Goal: Transaction & Acquisition: Purchase product/service

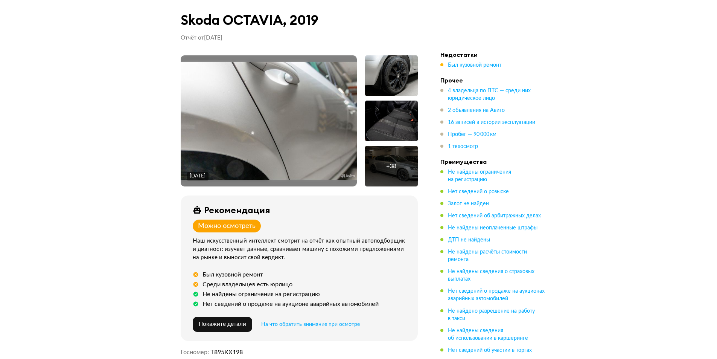
click at [326, 109] on img at bounding box center [269, 120] width 176 height 117
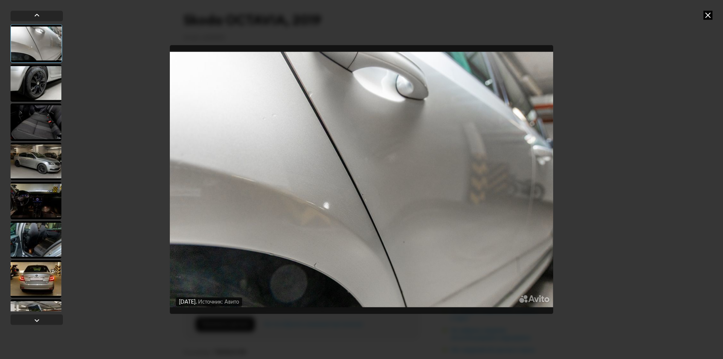
click at [51, 90] on div at bounding box center [36, 83] width 51 height 38
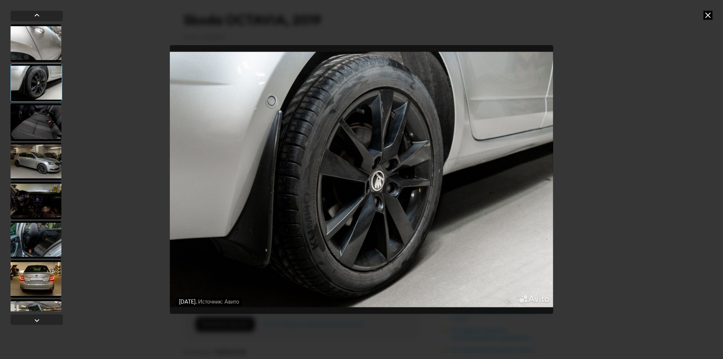
click at [45, 123] on div at bounding box center [36, 122] width 51 height 38
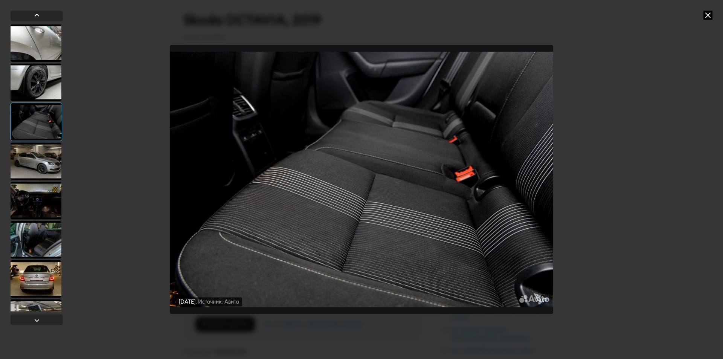
click at [47, 171] on div at bounding box center [36, 161] width 51 height 38
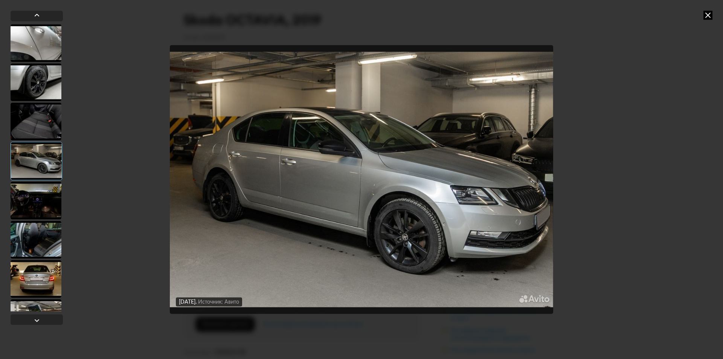
click at [45, 194] on div at bounding box center [36, 200] width 51 height 38
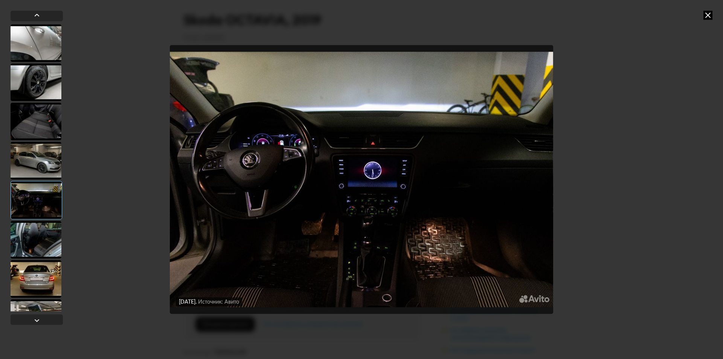
click at [40, 223] on div at bounding box center [36, 240] width 51 height 38
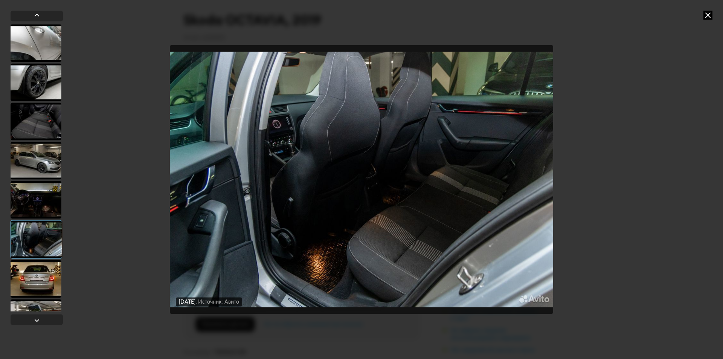
click at [30, 268] on div at bounding box center [36, 279] width 51 height 38
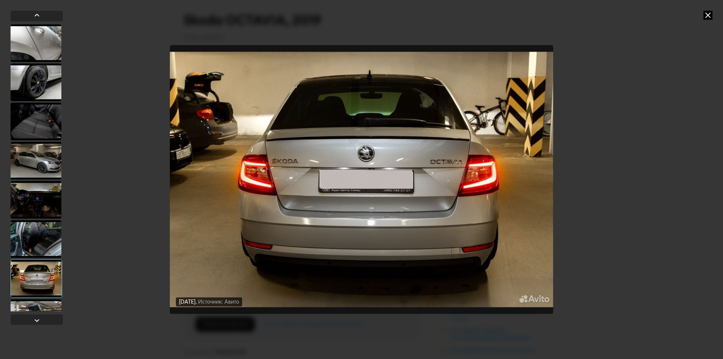
scroll to position [75, 0]
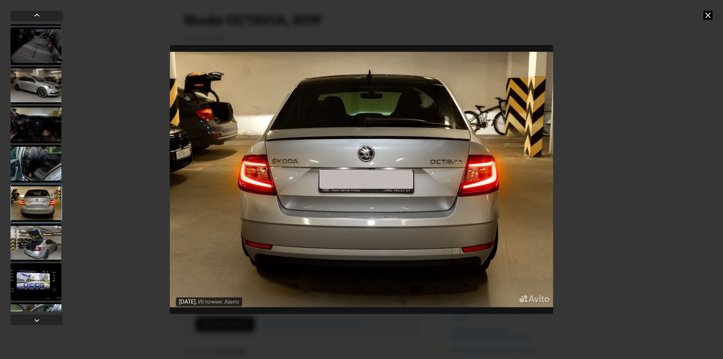
click at [37, 233] on div at bounding box center [36, 243] width 51 height 38
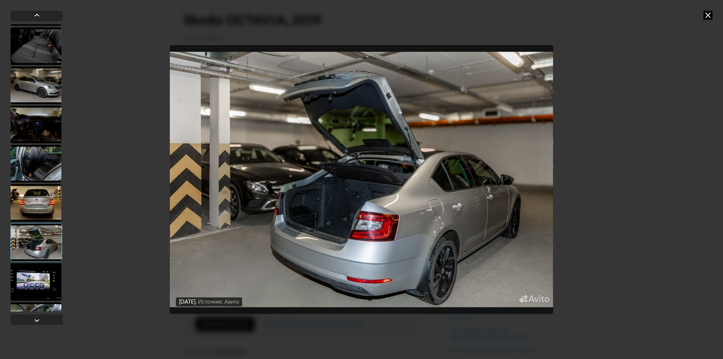
click at [36, 273] on div at bounding box center [36, 282] width 51 height 38
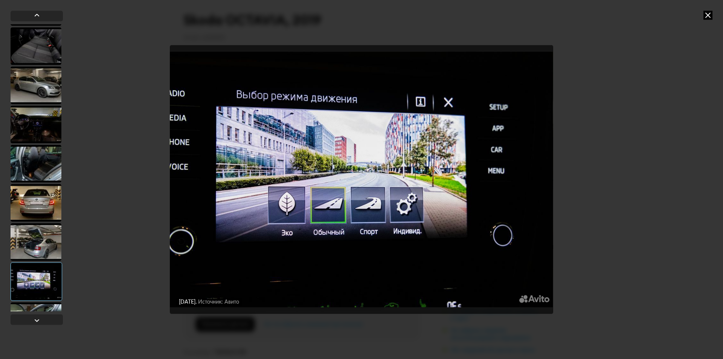
click at [38, 235] on div at bounding box center [36, 242] width 51 height 38
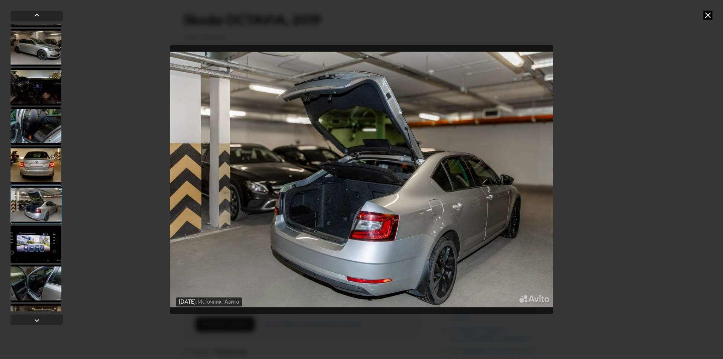
scroll to position [151, 0]
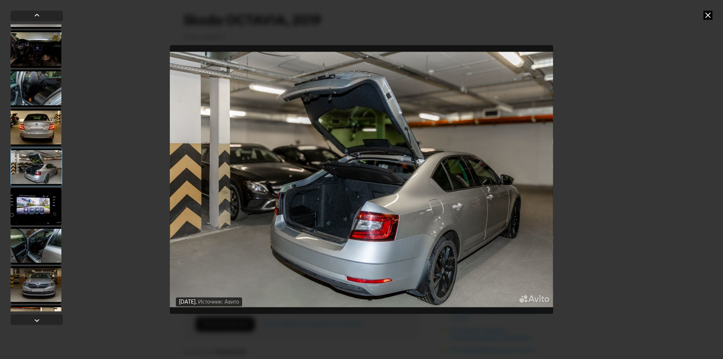
click at [43, 238] on div at bounding box center [36, 246] width 51 height 38
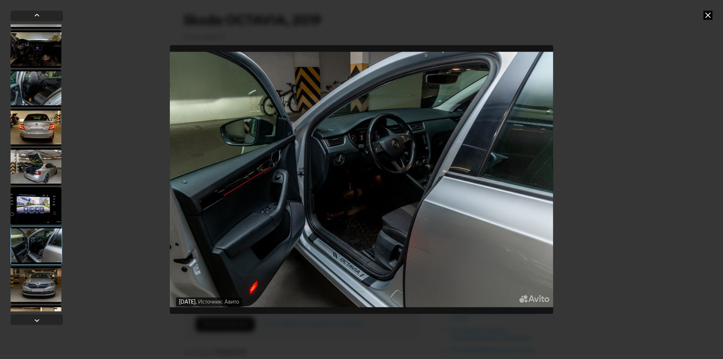
click at [43, 278] on div at bounding box center [36, 285] width 51 height 38
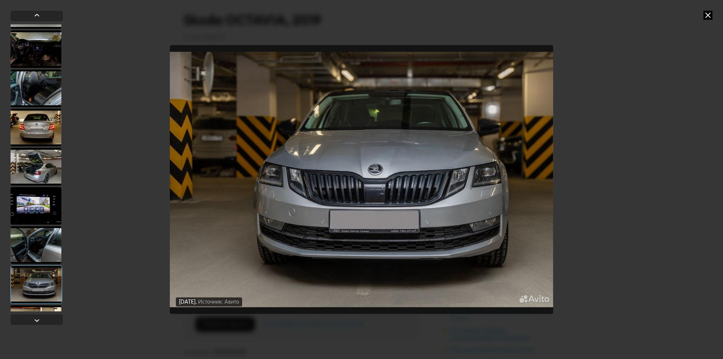
scroll to position [188, 0]
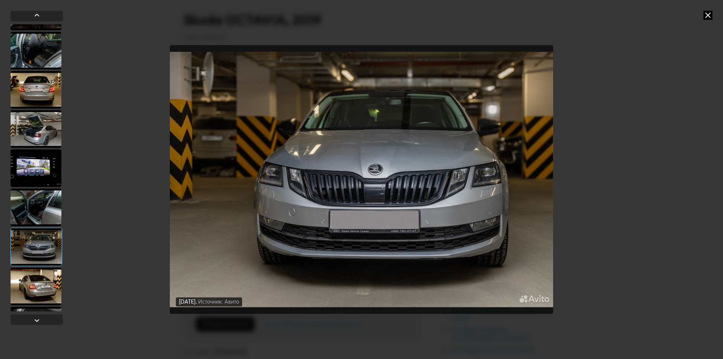
click at [41, 281] on div at bounding box center [36, 286] width 51 height 38
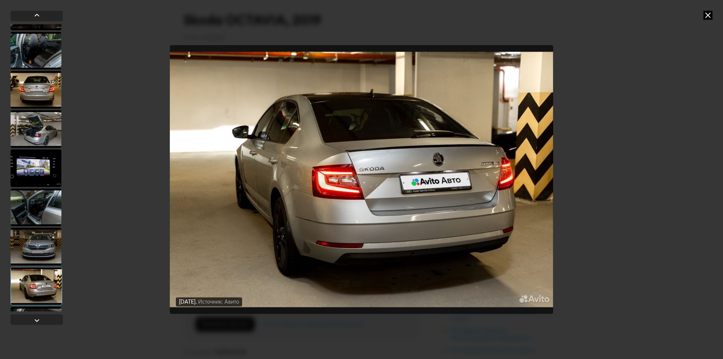
scroll to position [264, 0]
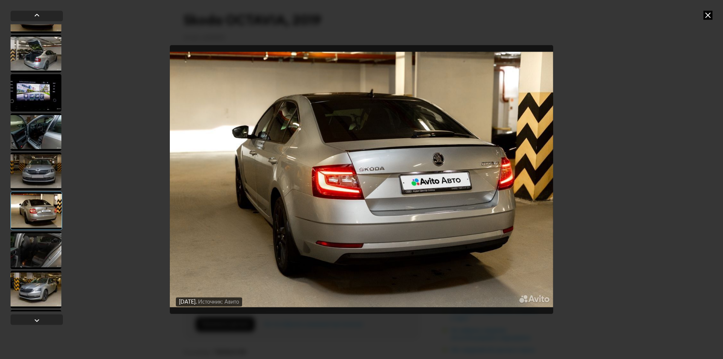
click at [38, 281] on div at bounding box center [36, 289] width 51 height 38
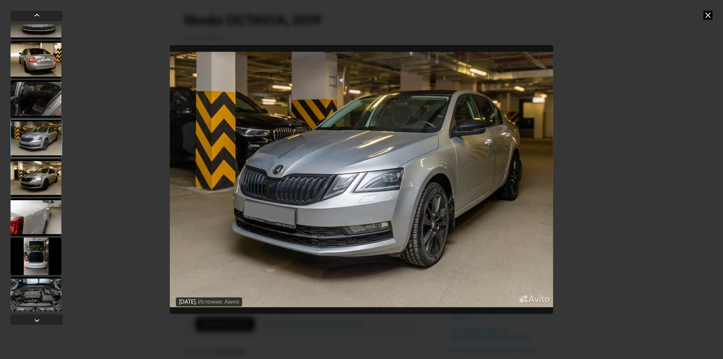
scroll to position [452, 0]
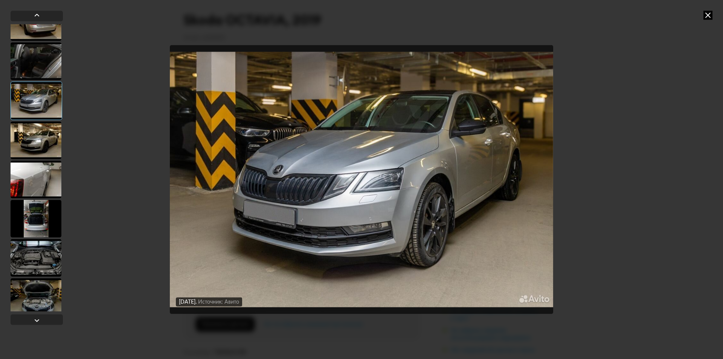
click at [47, 248] on div at bounding box center [36, 258] width 51 height 38
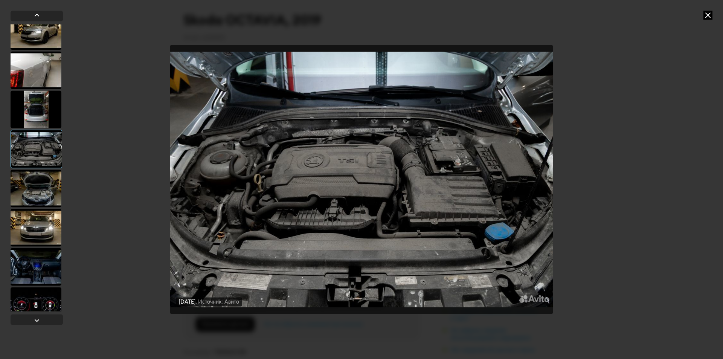
scroll to position [565, 0]
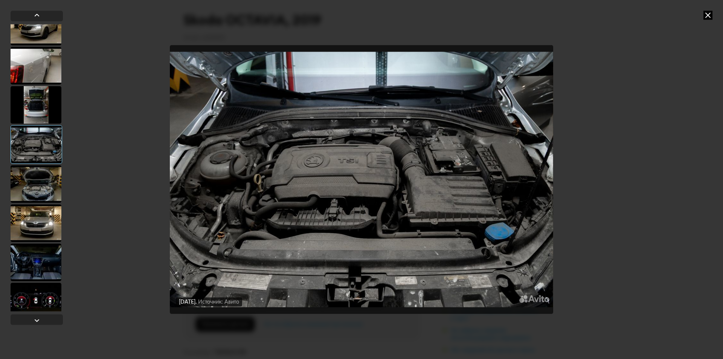
click at [47, 247] on div at bounding box center [36, 262] width 51 height 38
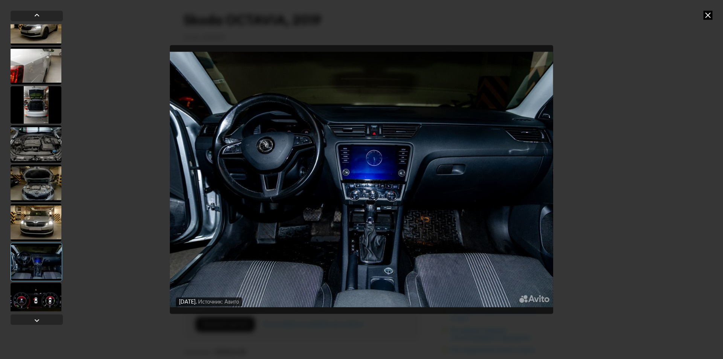
scroll to position [640, 0]
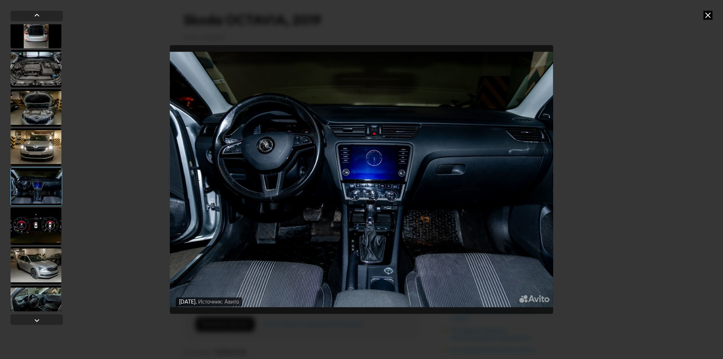
click at [44, 254] on div at bounding box center [36, 265] width 51 height 38
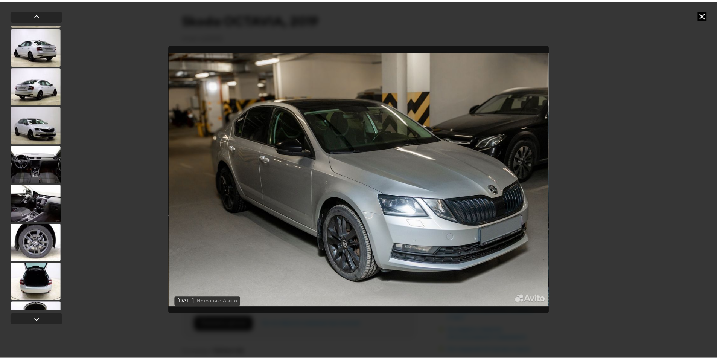
scroll to position [1205, 0]
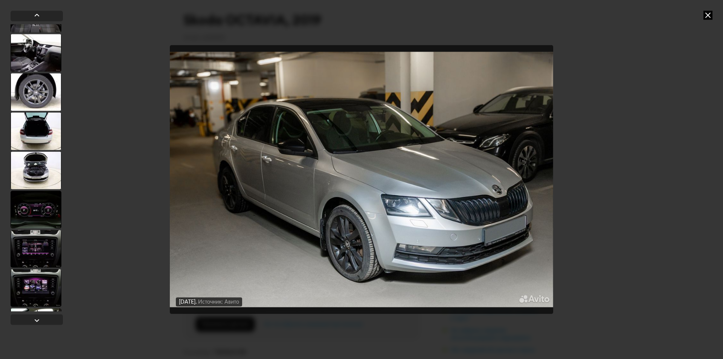
click at [707, 13] on icon at bounding box center [707, 15] width 9 height 9
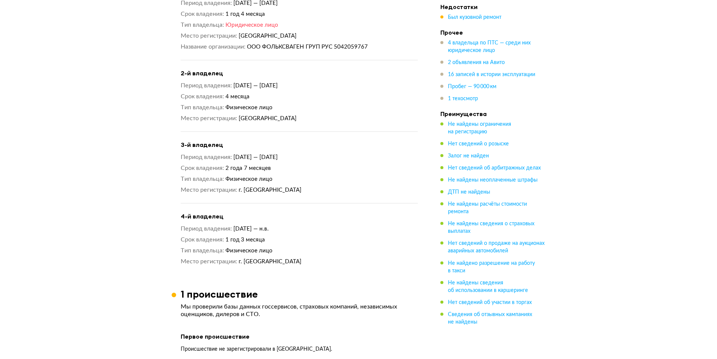
scroll to position [1054, 0]
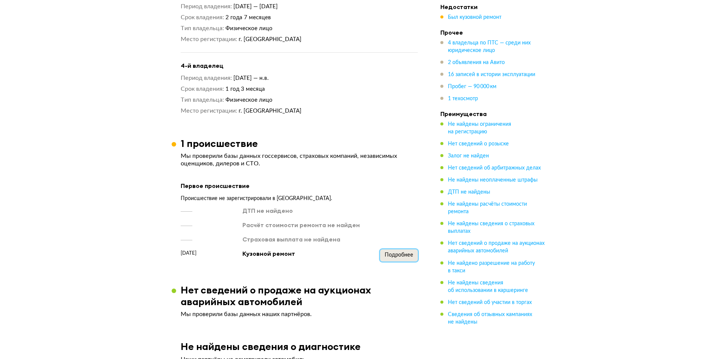
click at [392, 249] on button "Подробнее" at bounding box center [399, 255] width 38 height 12
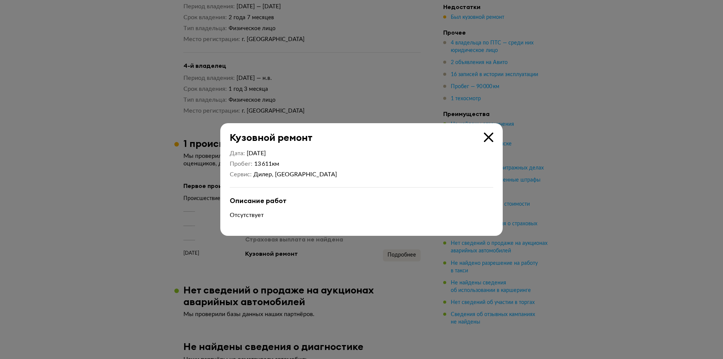
click at [483, 136] on div "Кузовной ремонт" at bounding box center [356, 133] width 273 height 20
click at [487, 136] on icon at bounding box center [488, 137] width 9 height 9
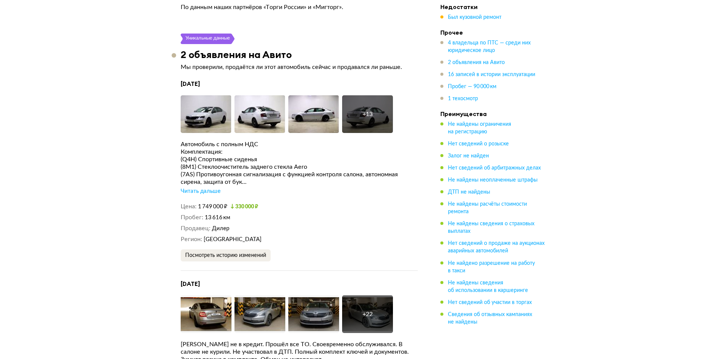
scroll to position [1619, 0]
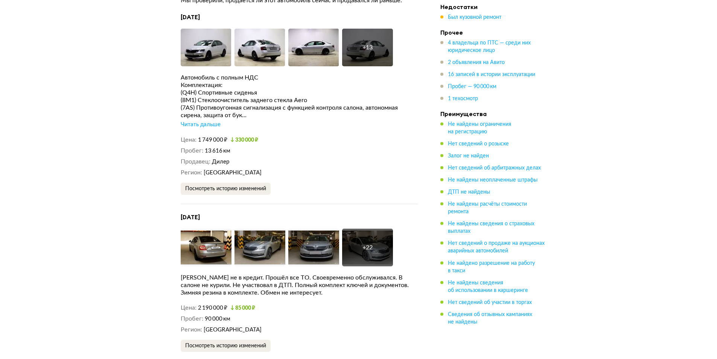
click at [215, 121] on div "Читать дальше" at bounding box center [201, 125] width 40 height 8
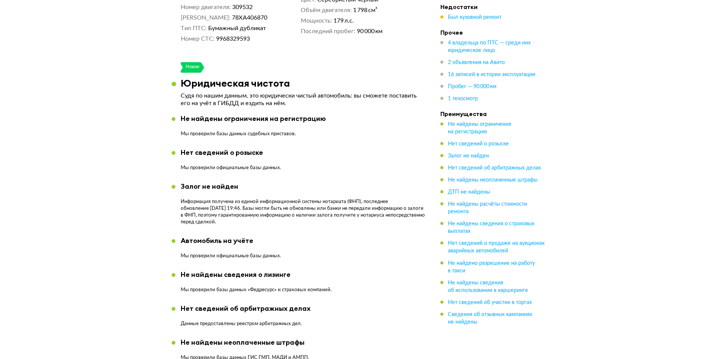
scroll to position [0, 0]
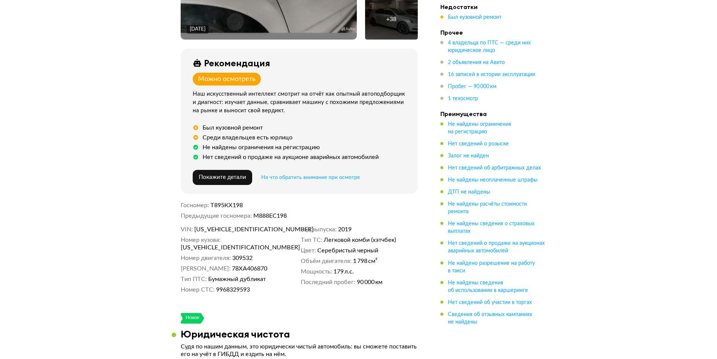
scroll to position [151, 0]
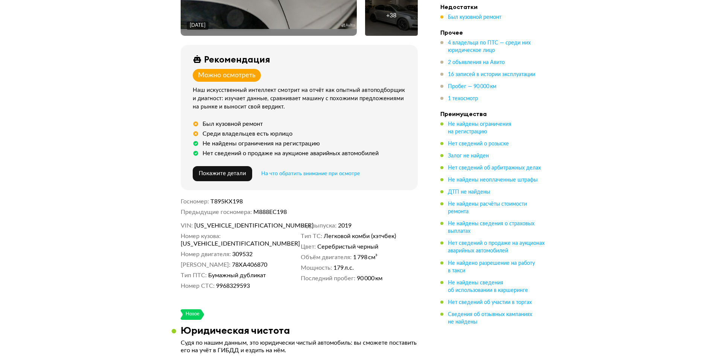
click at [240, 227] on span "[US_VEHICLE_IDENTIFICATION_NUMBER]" at bounding box center [237, 226] width 87 height 8
copy span "[US_VEHICLE_IDENTIFICATION_NUMBER]"
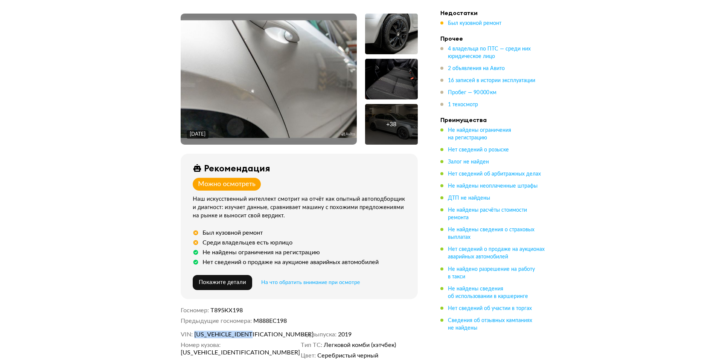
scroll to position [0, 0]
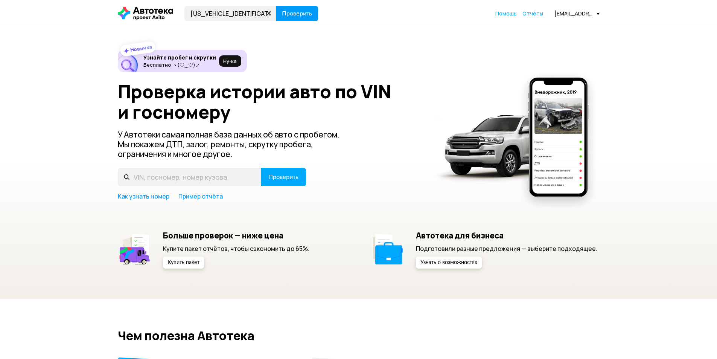
type input "[US_VEHICLE_IDENTIFICATION_NUMBER]"
click at [305, 8] on button "Проверить" at bounding box center [297, 13] width 42 height 15
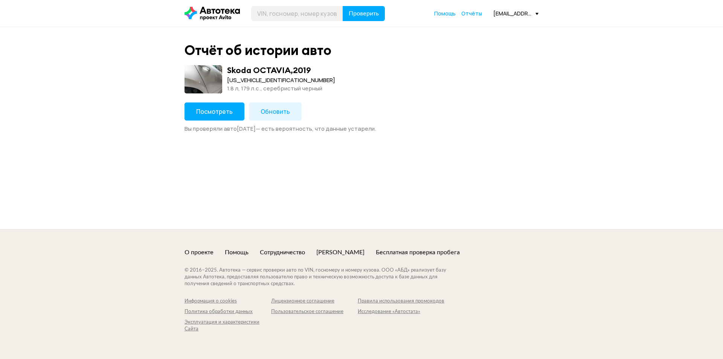
click at [257, 109] on button "Обновить" at bounding box center [275, 111] width 53 height 18
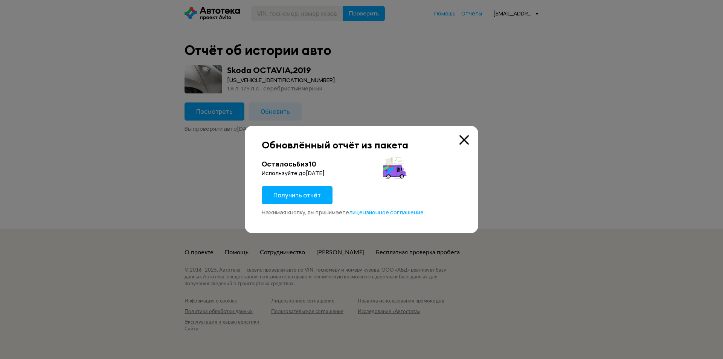
click at [281, 191] on span "Получить отчёт" at bounding box center [296, 195] width 47 height 8
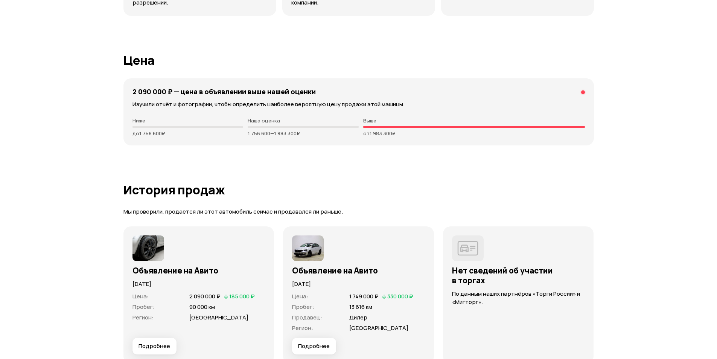
scroll to position [2108, 0]
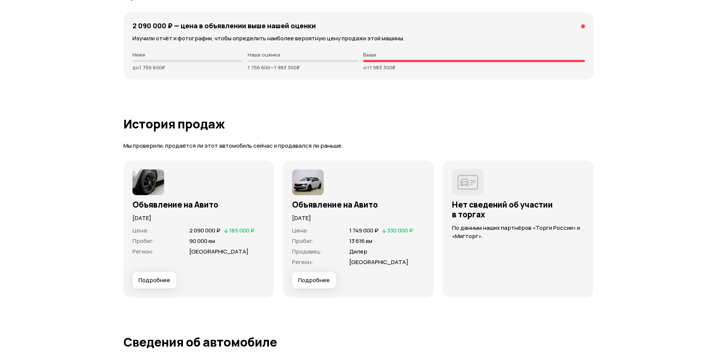
click at [301, 274] on button "Подробнее" at bounding box center [314, 280] width 44 height 17
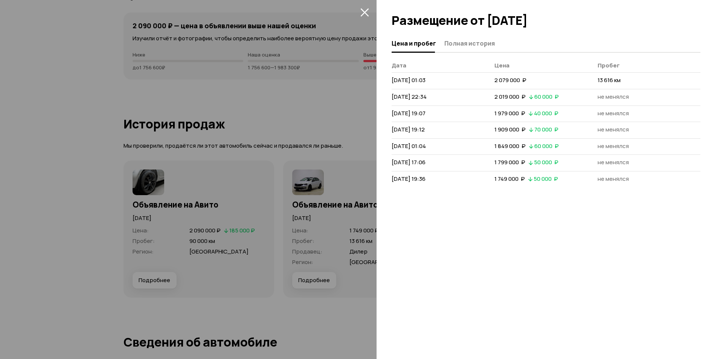
click at [472, 53] on div "Цена и пробег Полная история Дата Цена Пробег 12 сентября 2020 г. 01:03 2 079 0…" at bounding box center [550, 197] width 346 height 324
click at [473, 46] on span "Полная история" at bounding box center [469, 44] width 50 height 8
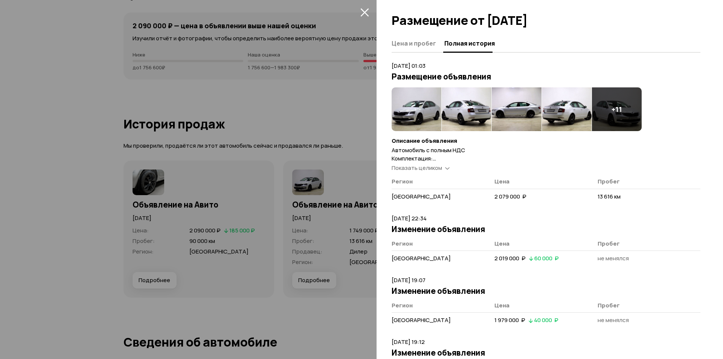
click at [429, 167] on span "Показать целиком" at bounding box center [417, 168] width 50 height 8
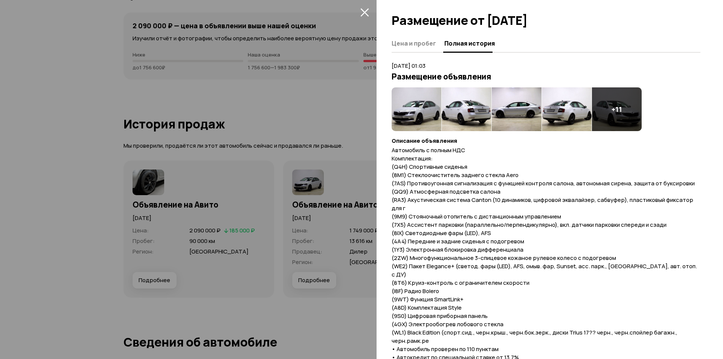
click at [364, 13] on icon "закрыть" at bounding box center [364, 12] width 8 height 8
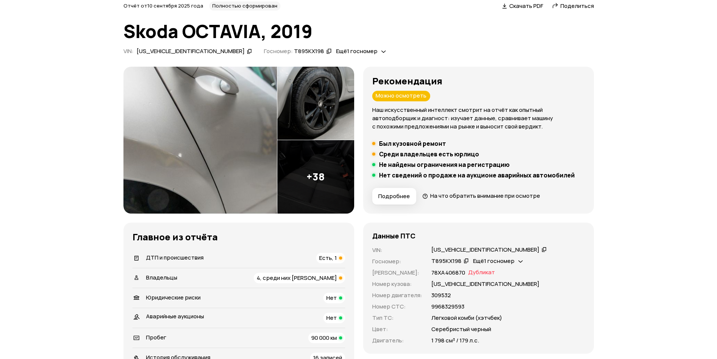
scroll to position [0, 0]
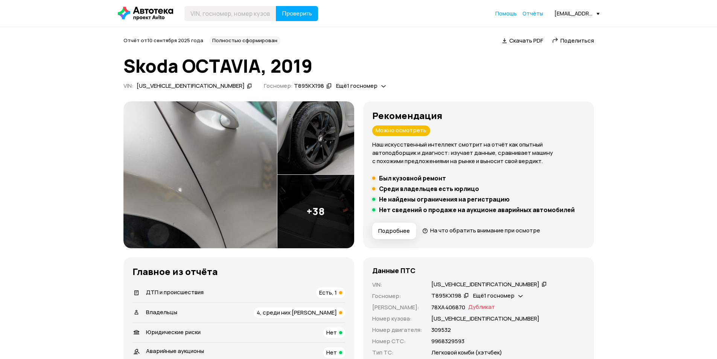
click at [401, 53] on div "Отчёт от 10 сентября 2025 года Полностью сформирован   Скачать PDF   Поделиться…" at bounding box center [358, 64] width 471 height 56
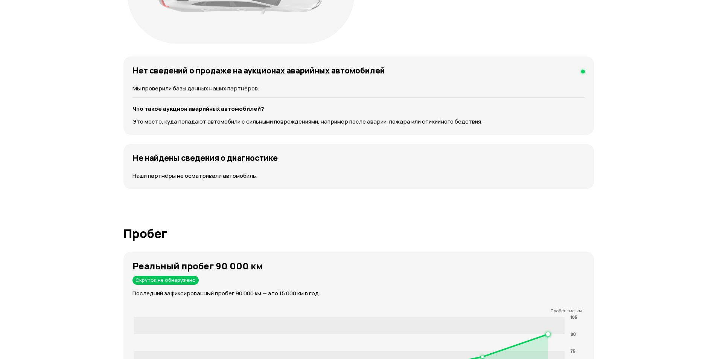
scroll to position [941, 0]
